Goal: Use online tool/utility: Utilize a website feature to perform a specific function

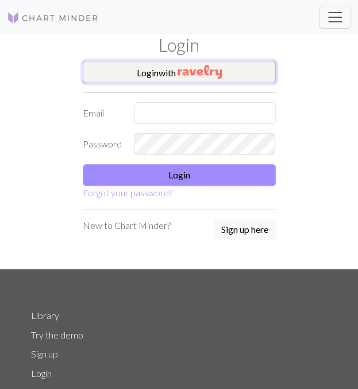
click at [213, 71] on img "button" at bounding box center [199, 72] width 44 height 14
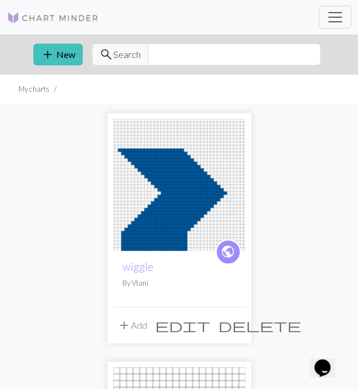
click at [115, 320] on button "add Add" at bounding box center [132, 326] width 38 height 22
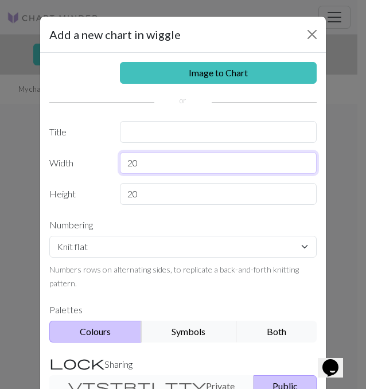
click at [154, 158] on input "20" at bounding box center [219, 163] width 198 height 22
type input "2"
type input "16"
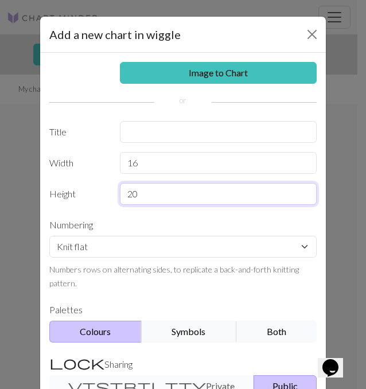
click at [156, 187] on input "20" at bounding box center [219, 194] width 198 height 22
type input "2"
type input "40"
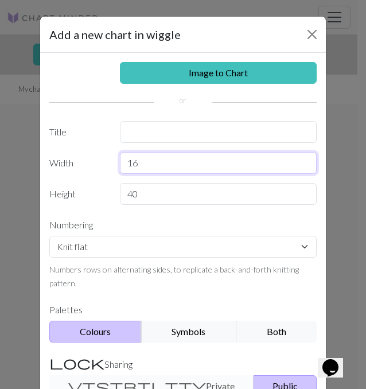
click at [144, 165] on input "16" at bounding box center [219, 163] width 198 height 22
type input "1"
type input "2"
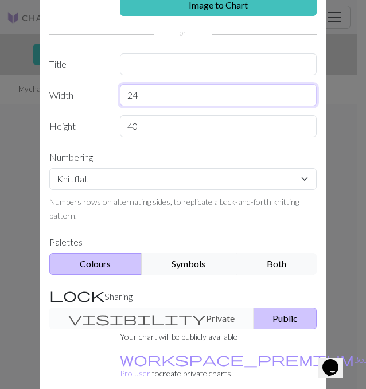
scroll to position [126, 0]
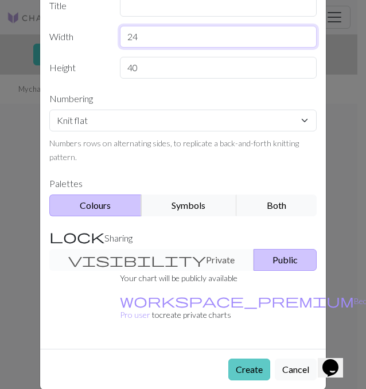
type input "24"
click at [242, 359] on button "Create" at bounding box center [250, 370] width 42 height 22
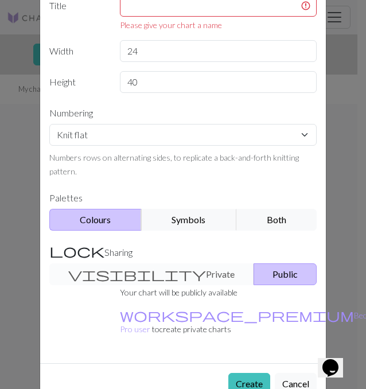
scroll to position [0, 0]
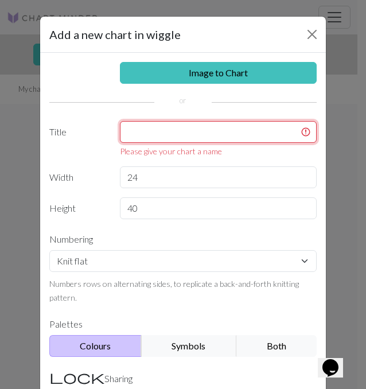
click at [184, 132] on input "text" at bounding box center [219, 132] width 198 height 22
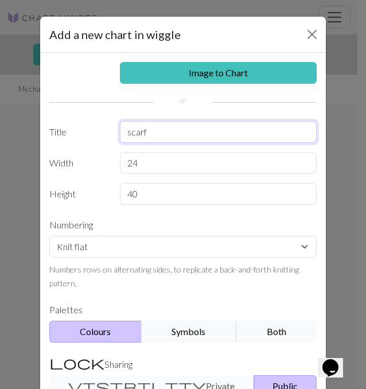
type input "scarf"
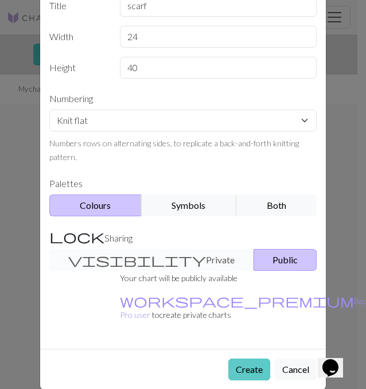
click at [246, 359] on button "Create" at bounding box center [250, 370] width 42 height 22
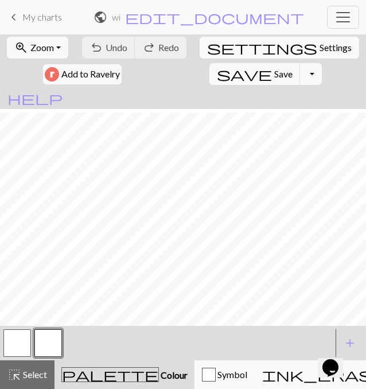
scroll to position [301, 0]
click at [320, 50] on span "Settings" at bounding box center [336, 48] width 32 height 14
select select "aran"
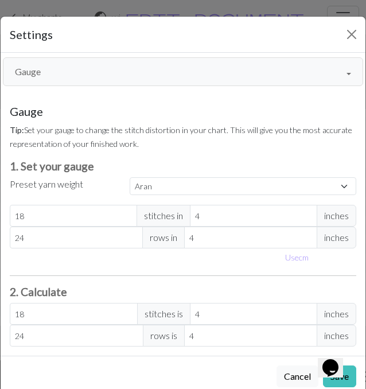
click at [56, 66] on button "Gauge" at bounding box center [183, 71] width 361 height 29
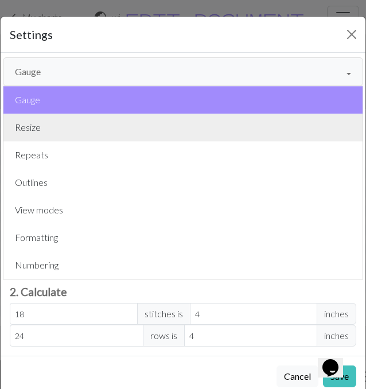
click at [65, 129] on button "Resize" at bounding box center [182, 128] width 359 height 28
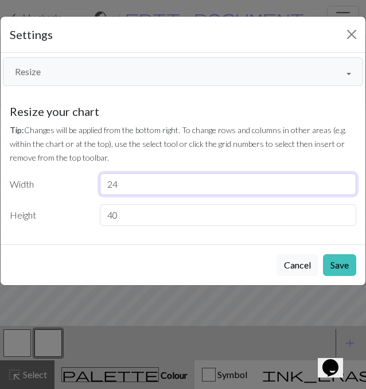
click at [183, 188] on input "24" at bounding box center [228, 184] width 257 height 22
type input "2"
type input "30"
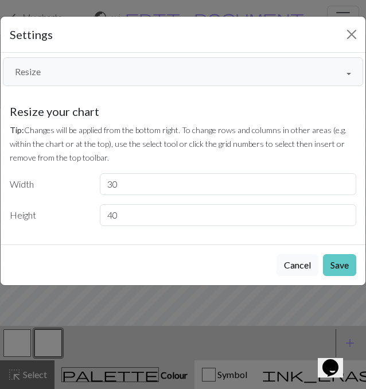
click at [334, 268] on button "Save" at bounding box center [339, 265] width 33 height 22
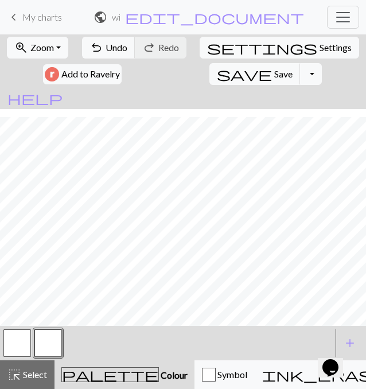
scroll to position [114, 0]
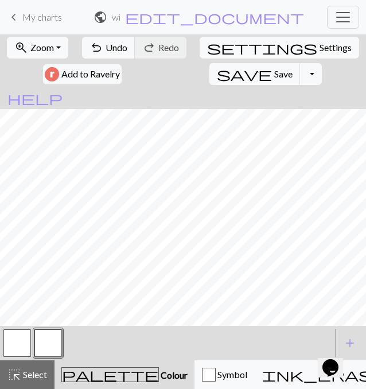
click at [98, 369] on div "palette Colour Colour" at bounding box center [124, 374] width 126 height 15
click at [21, 340] on button "button" at bounding box center [17, 344] width 28 height 28
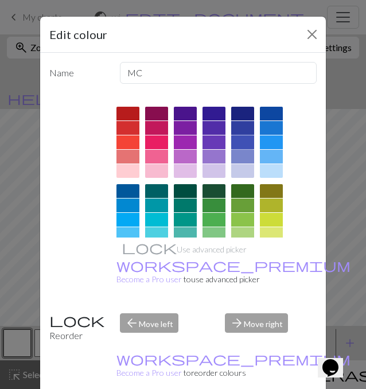
click at [238, 141] on div at bounding box center [242, 143] width 23 height 14
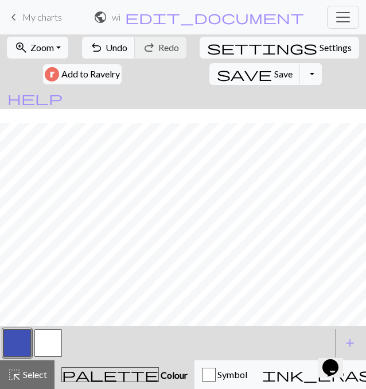
scroll to position [127, 0]
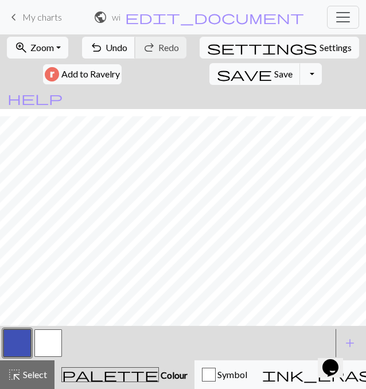
click at [124, 52] on span "Undo" at bounding box center [117, 47] width 22 height 11
click at [46, 342] on button "button" at bounding box center [48, 344] width 28 height 28
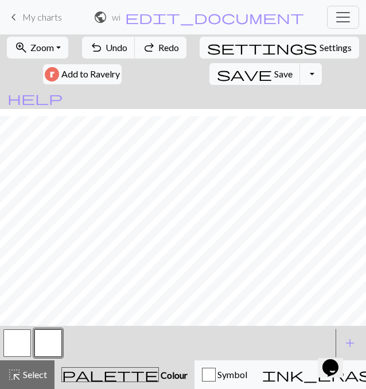
click at [41, 342] on button "button" at bounding box center [48, 344] width 28 height 28
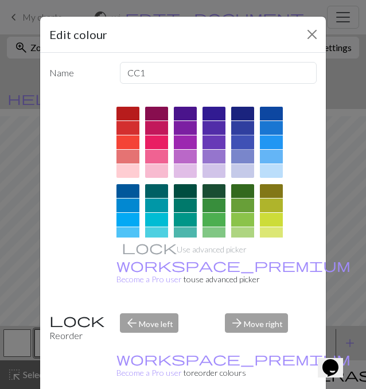
click at [238, 137] on div at bounding box center [242, 143] width 23 height 14
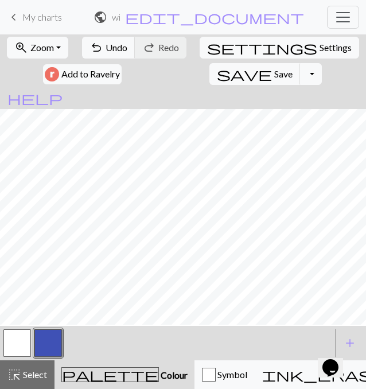
scroll to position [55, 0]
click at [17, 334] on button "button" at bounding box center [17, 344] width 28 height 28
click at [49, 337] on button "button" at bounding box center [48, 344] width 28 height 28
click at [15, 344] on button "button" at bounding box center [17, 344] width 28 height 28
click at [49, 342] on button "button" at bounding box center [48, 344] width 28 height 28
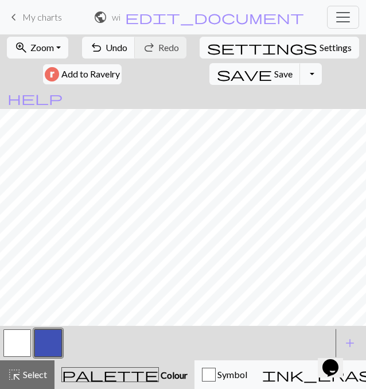
click at [213, 141] on div "zoom_in Zoom Zoom Fit all Fit width Fit height 50% 100% 150% 200% undo Undo Und…" at bounding box center [183, 211] width 366 height 355
click at [13, 340] on button "button" at bounding box center [17, 344] width 28 height 28
click at [38, 338] on button "button" at bounding box center [48, 344] width 28 height 28
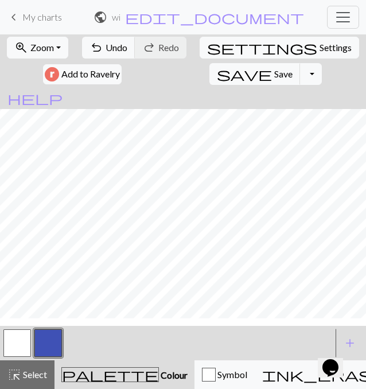
scroll to position [14, 0]
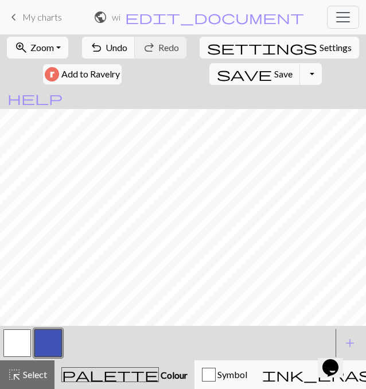
click at [17, 346] on button "button" at bounding box center [17, 344] width 28 height 28
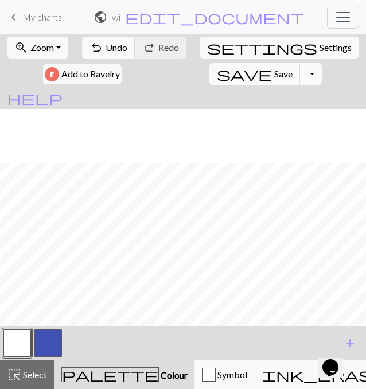
scroll to position [127, 0]
